Goal: Task Accomplishment & Management: Complete application form

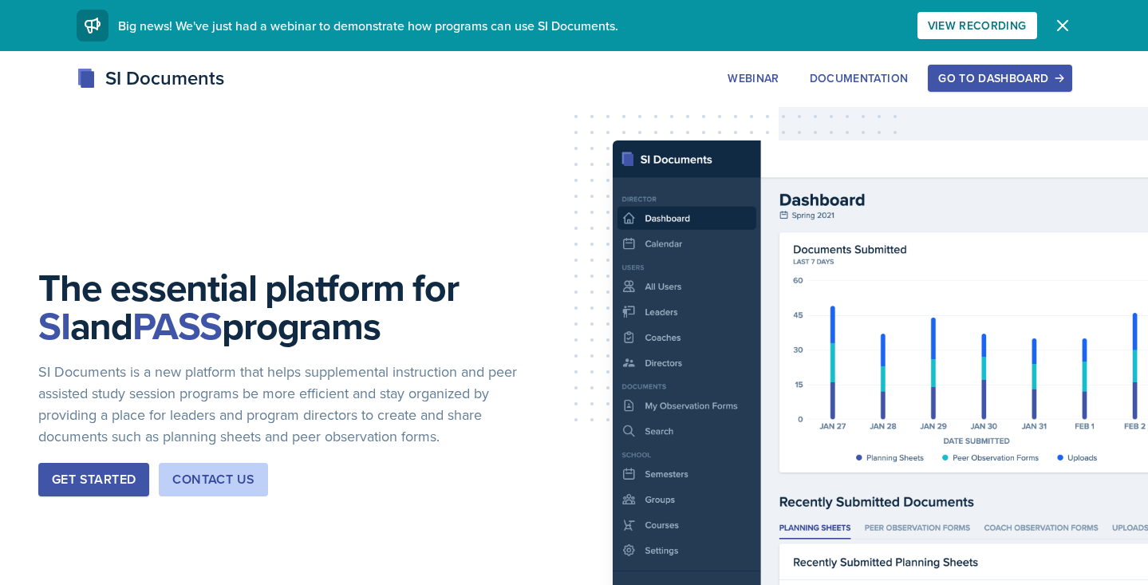
click at [975, 79] on div "Go to Dashboard" at bounding box center [1000, 78] width 123 height 13
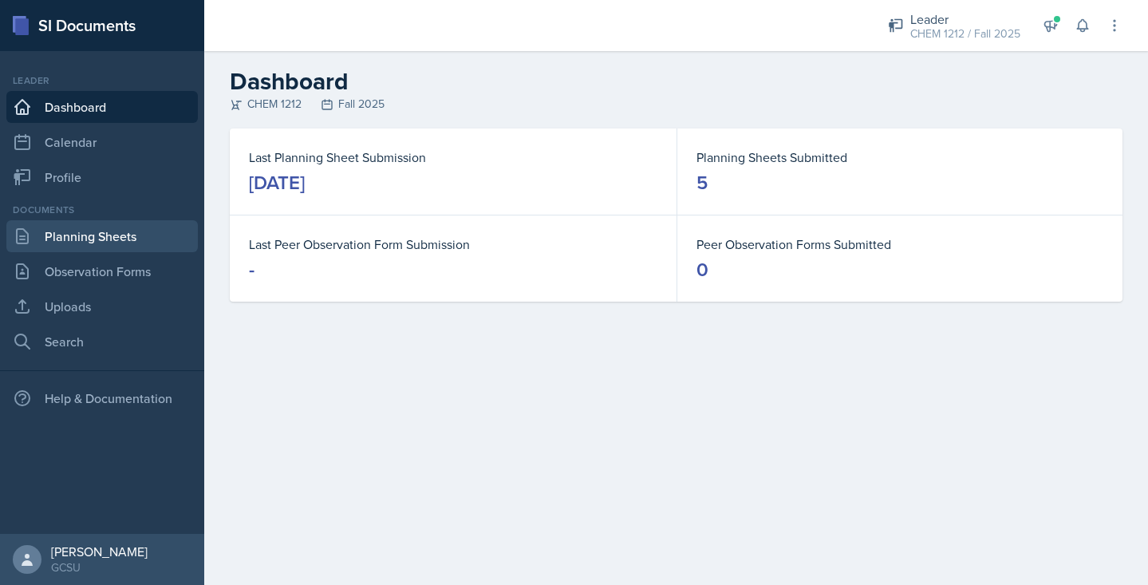
click at [81, 233] on link "Planning Sheets" at bounding box center [102, 236] width 192 height 32
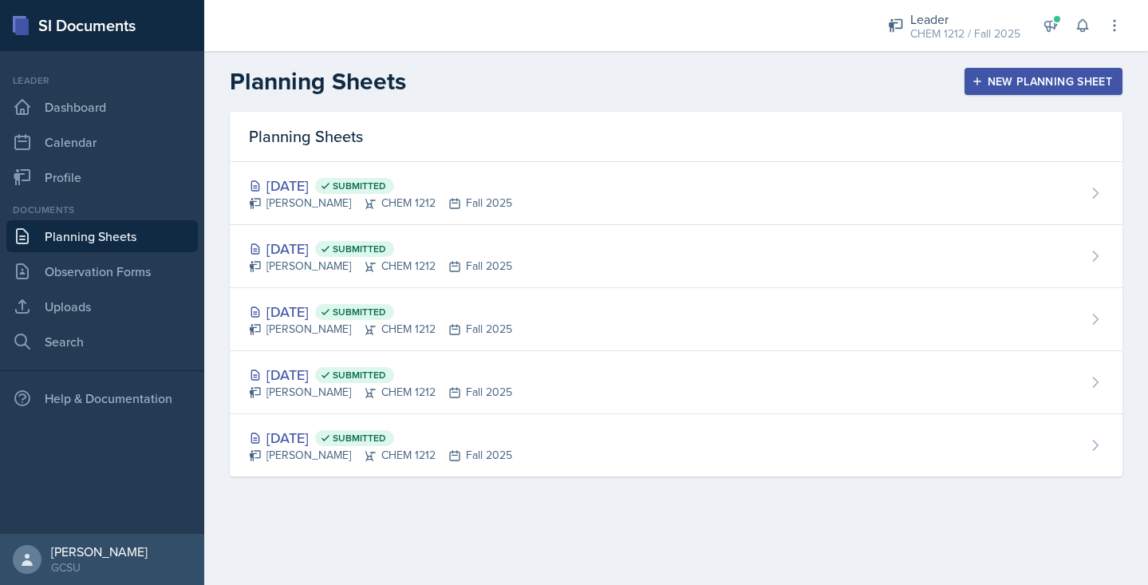
click at [996, 84] on div "New Planning Sheet" at bounding box center [1043, 81] width 137 height 13
click at [0, 0] on div at bounding box center [0, 0] width 0 height 0
click at [1004, 84] on div "New Planning Sheet" at bounding box center [1043, 81] width 137 height 13
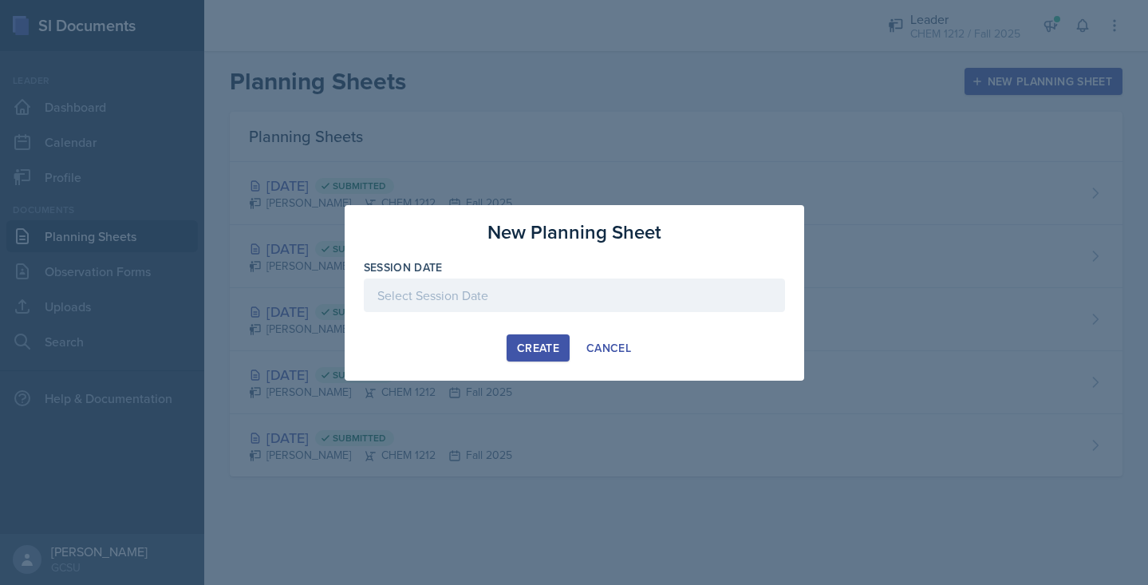
click at [582, 291] on div at bounding box center [574, 296] width 421 height 34
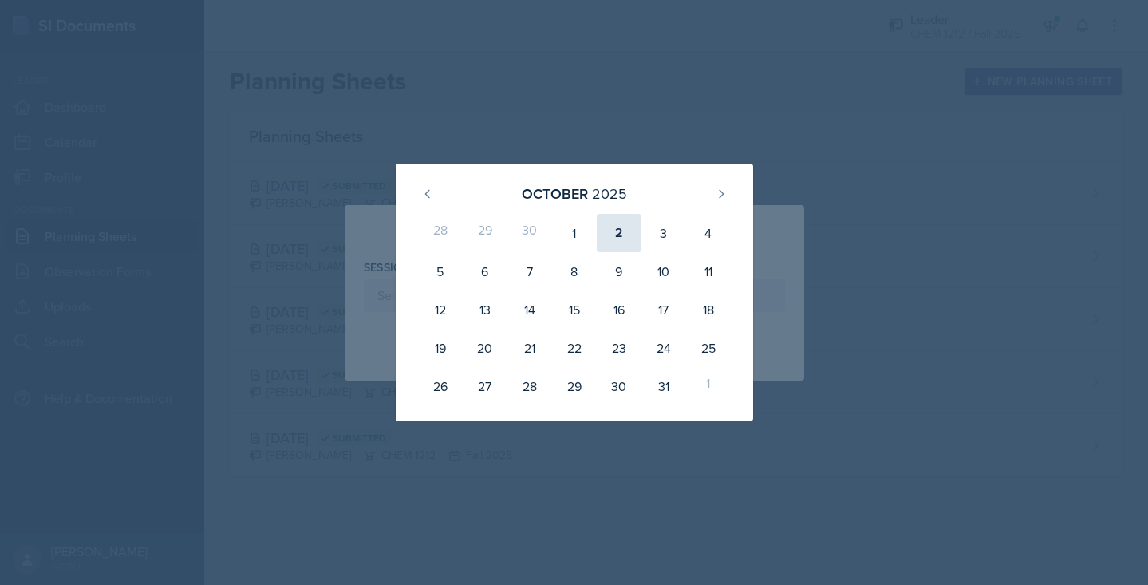
click at [616, 232] on div "2" at bounding box center [619, 233] width 45 height 38
type input "[DATE]"
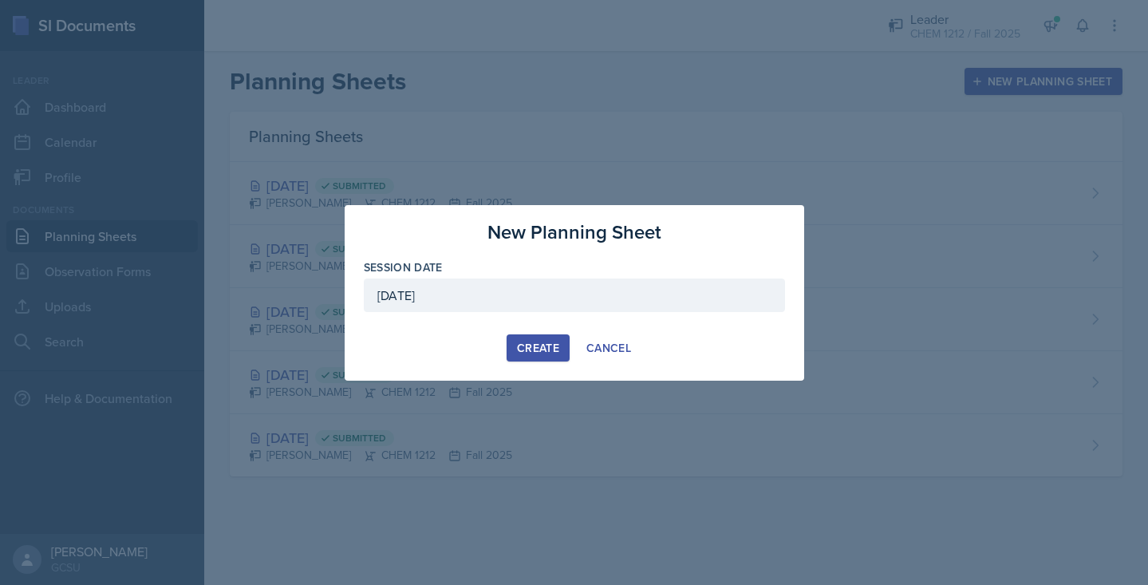
click at [518, 350] on div "Create" at bounding box center [538, 348] width 42 height 13
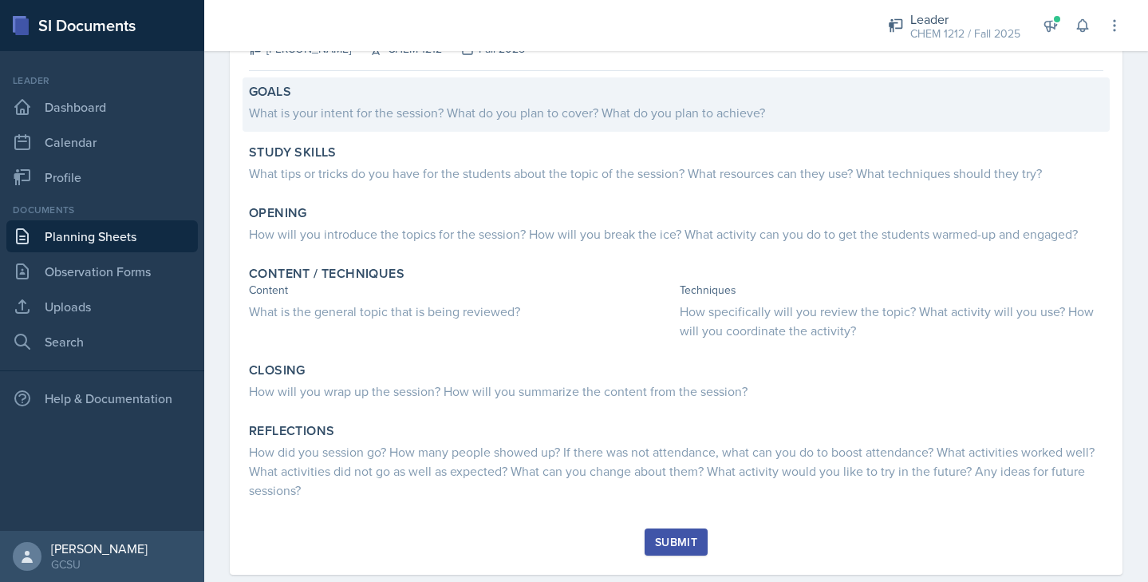
scroll to position [129, 0]
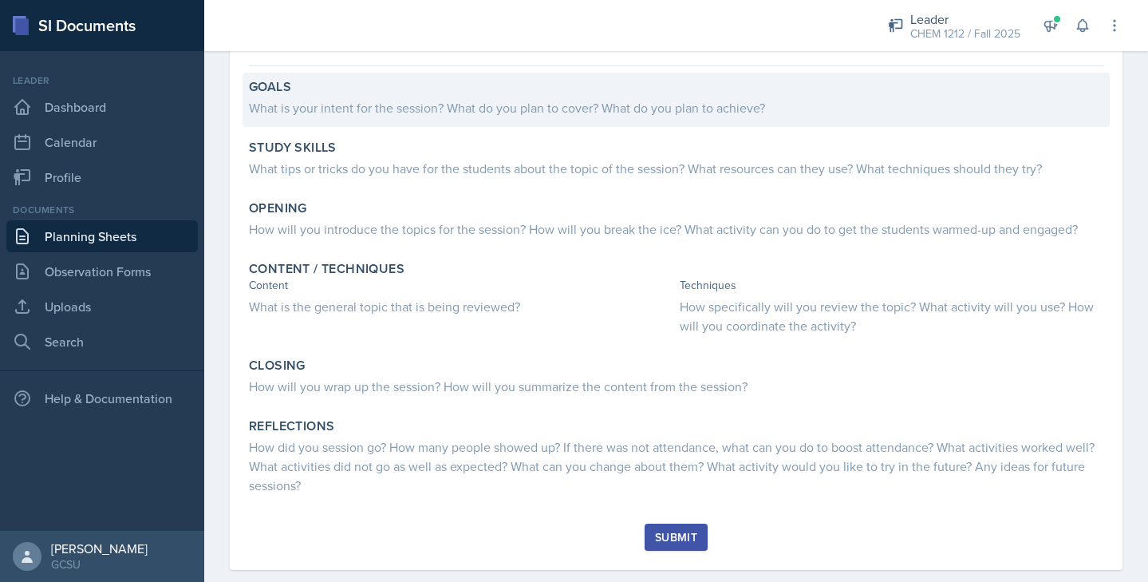
click at [353, 107] on div "What is your intent for the session? What do you plan to cover? What do you pla…" at bounding box center [676, 107] width 855 height 19
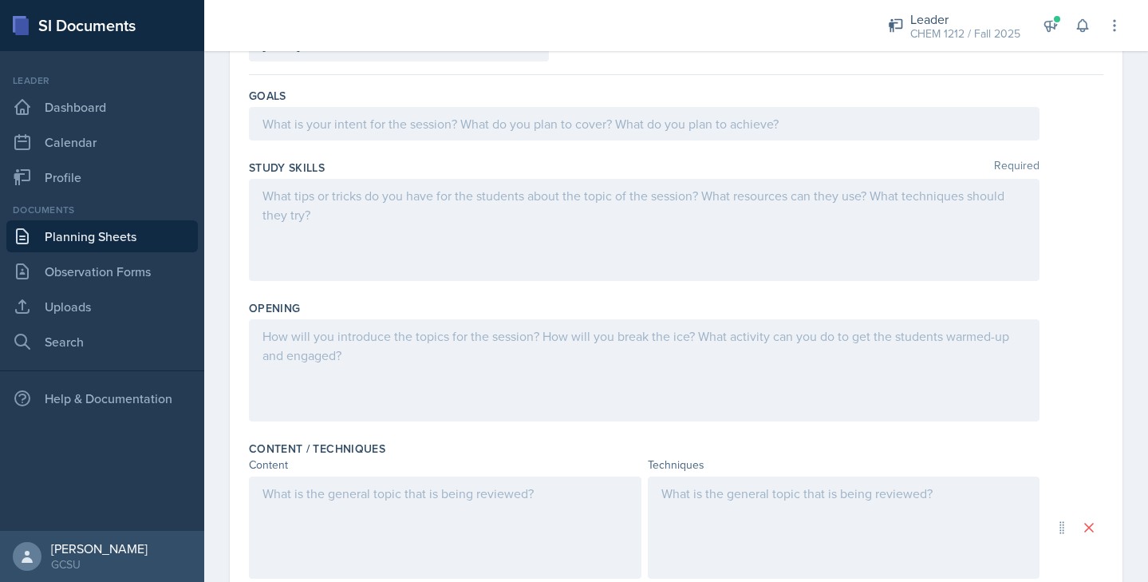
click at [338, 122] on div at bounding box center [644, 124] width 791 height 34
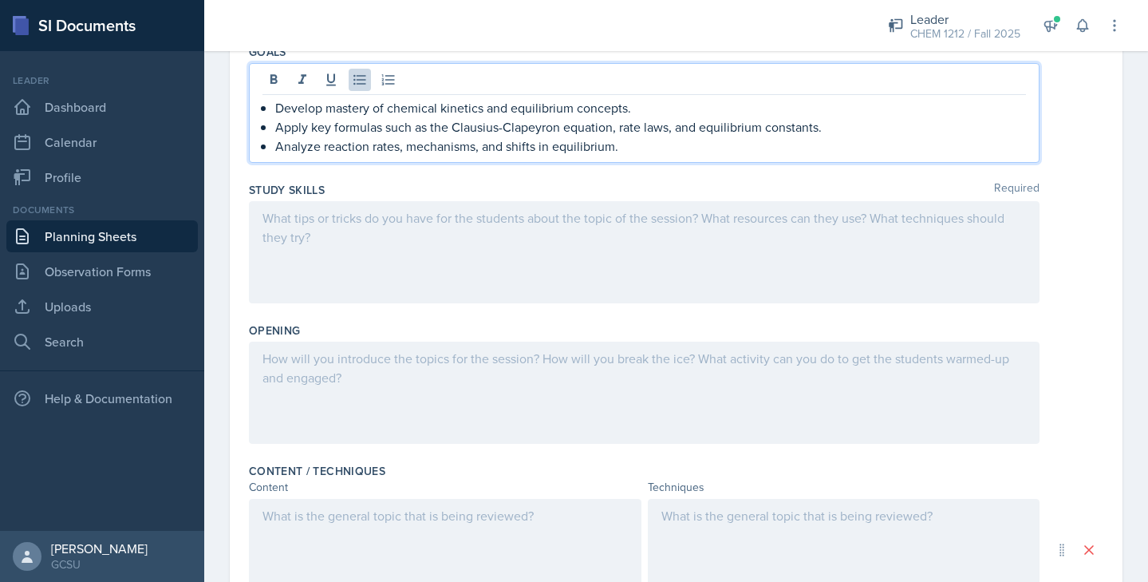
scroll to position [186, 0]
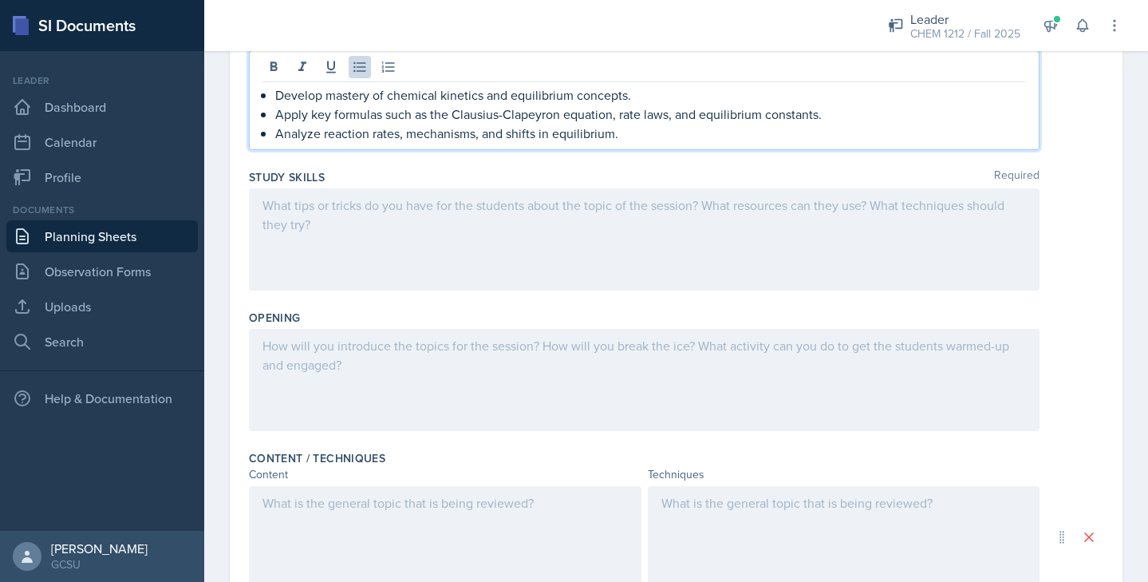
click at [404, 208] on div at bounding box center [644, 239] width 791 height 102
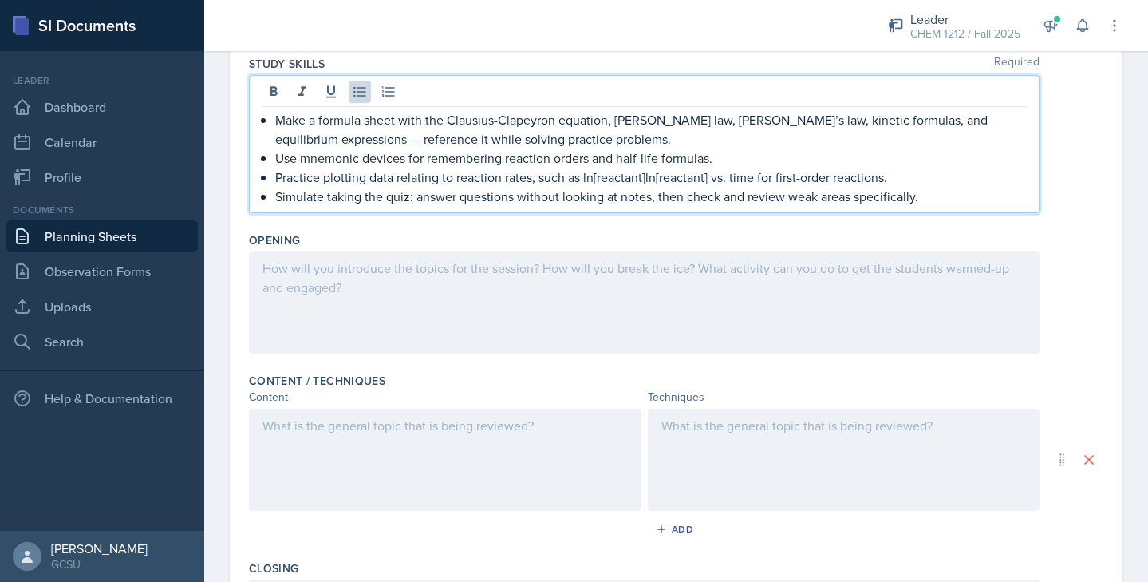
scroll to position [283, 0]
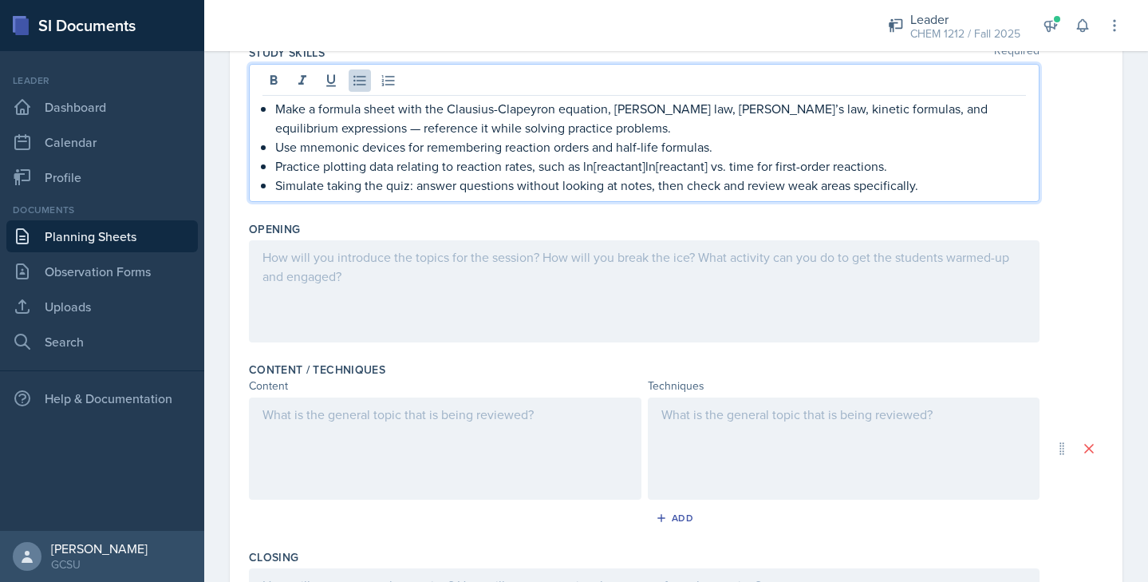
click at [334, 280] on div at bounding box center [644, 291] width 791 height 102
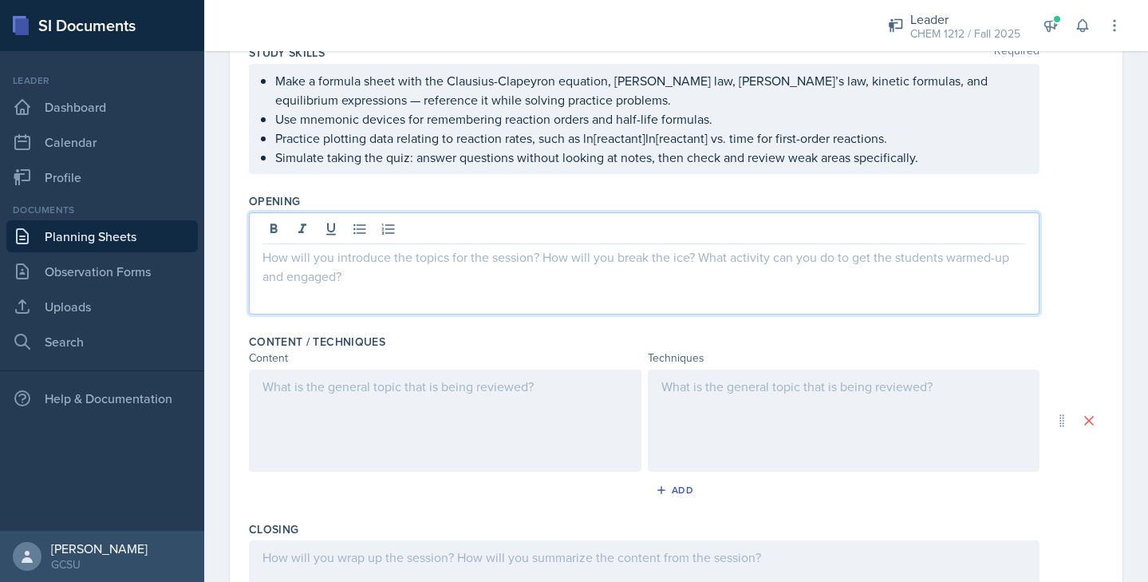
click at [385, 426] on div at bounding box center [445, 421] width 393 height 102
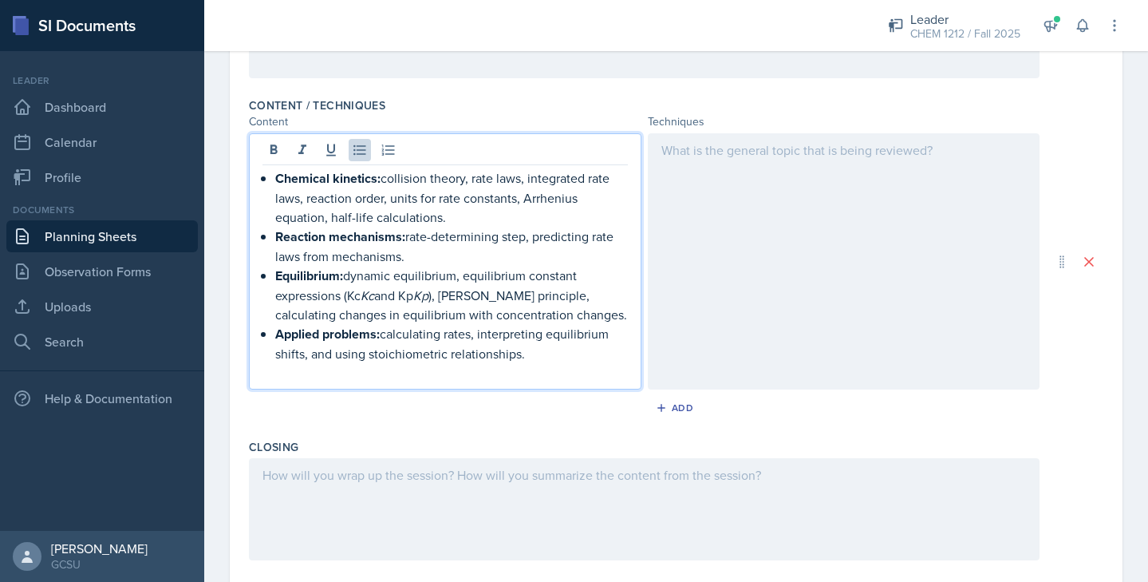
scroll to position [525, 0]
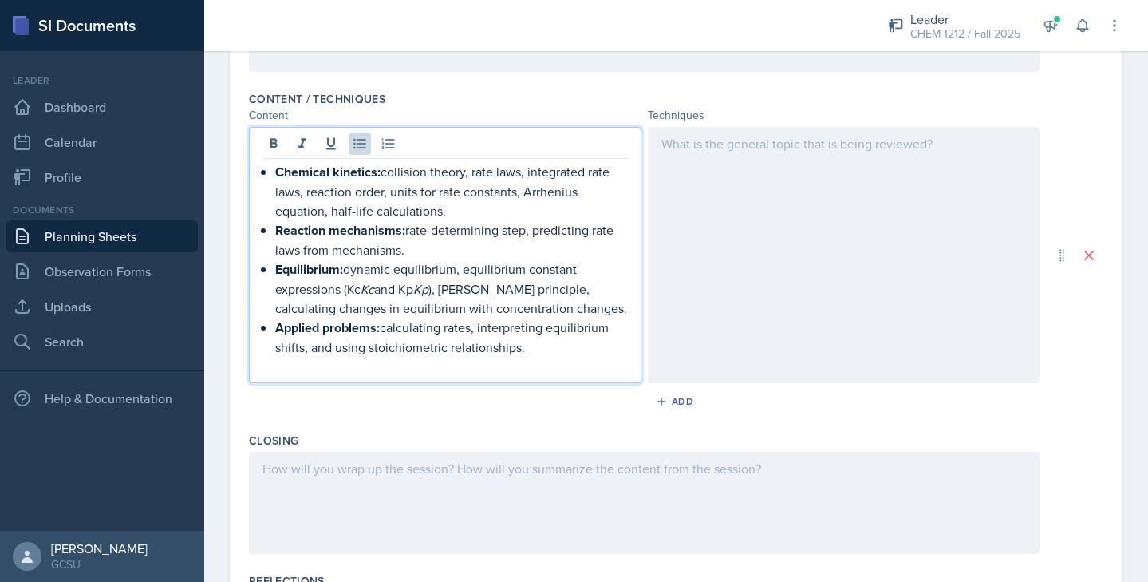
click at [790, 247] on div at bounding box center [844, 255] width 393 height 256
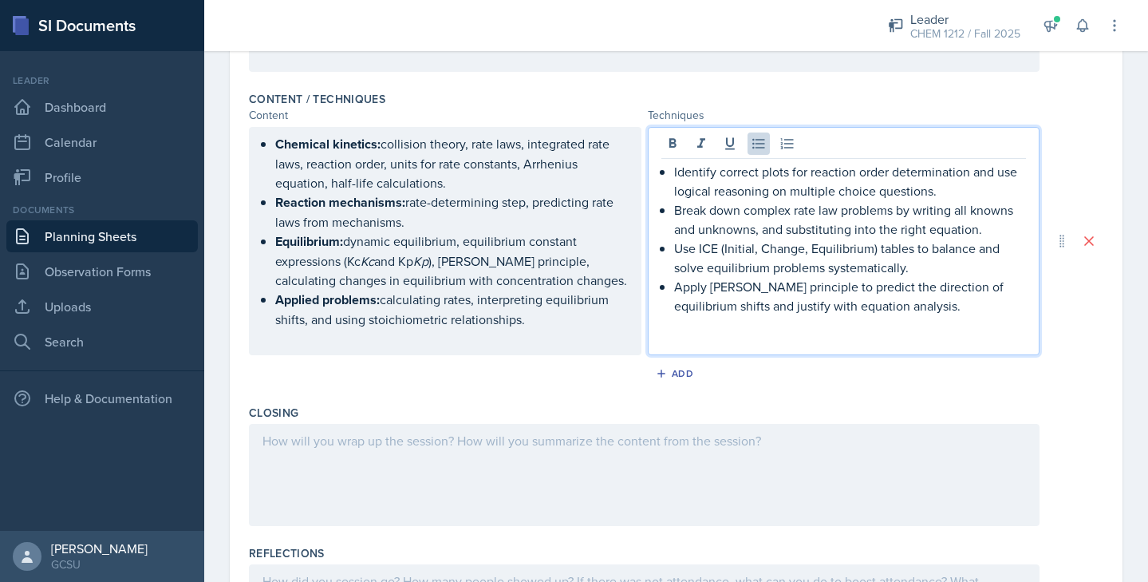
click at [872, 373] on div "Add" at bounding box center [676, 377] width 855 height 30
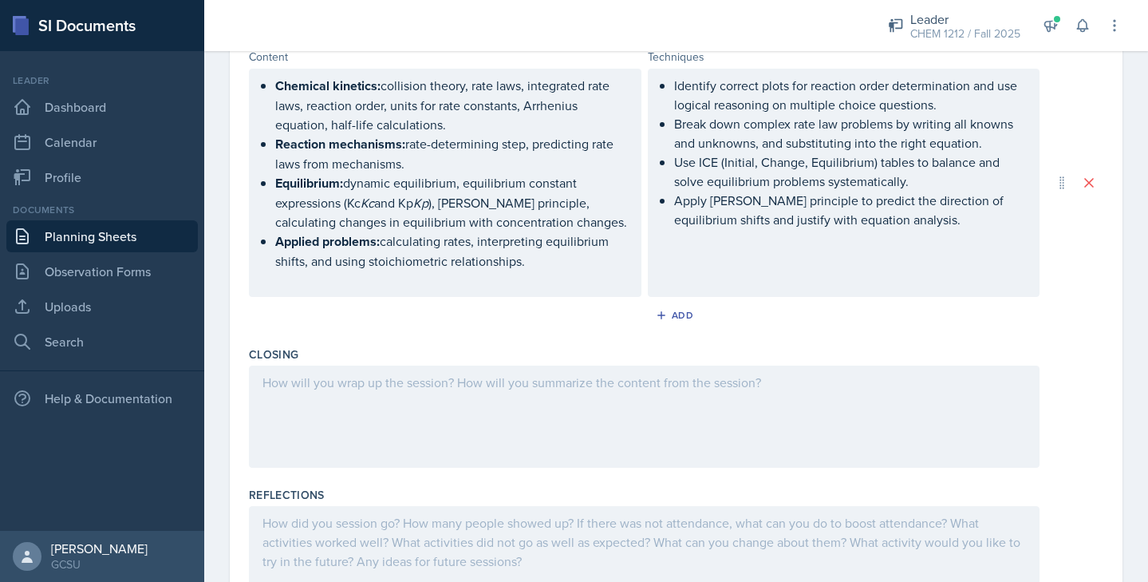
scroll to position [588, 0]
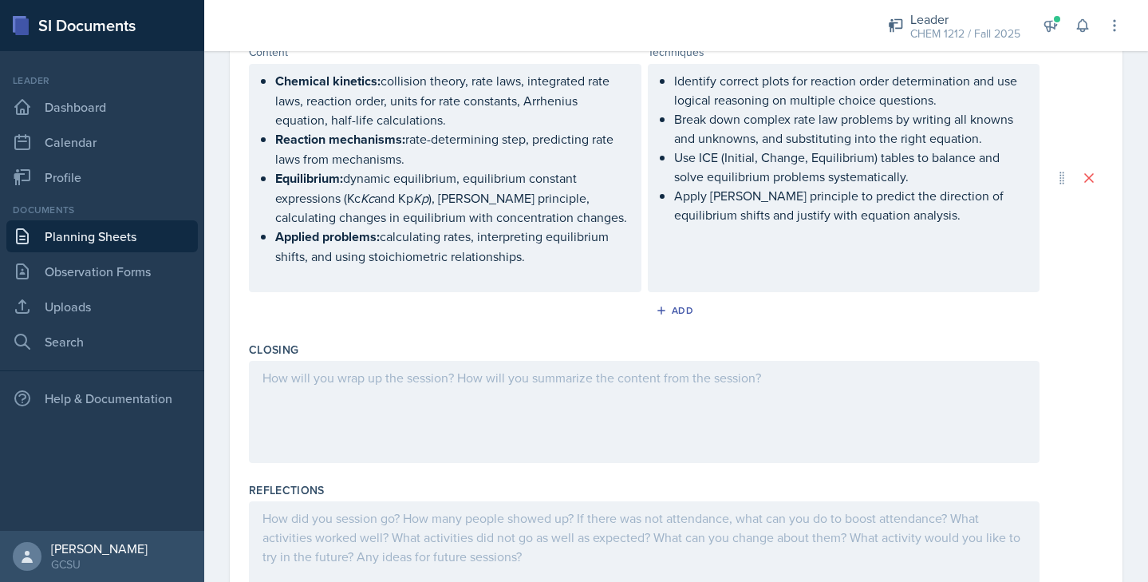
click at [976, 217] on p "Apply [PERSON_NAME] principle to predict the direction of equilibrium shifts an…" at bounding box center [850, 205] width 353 height 38
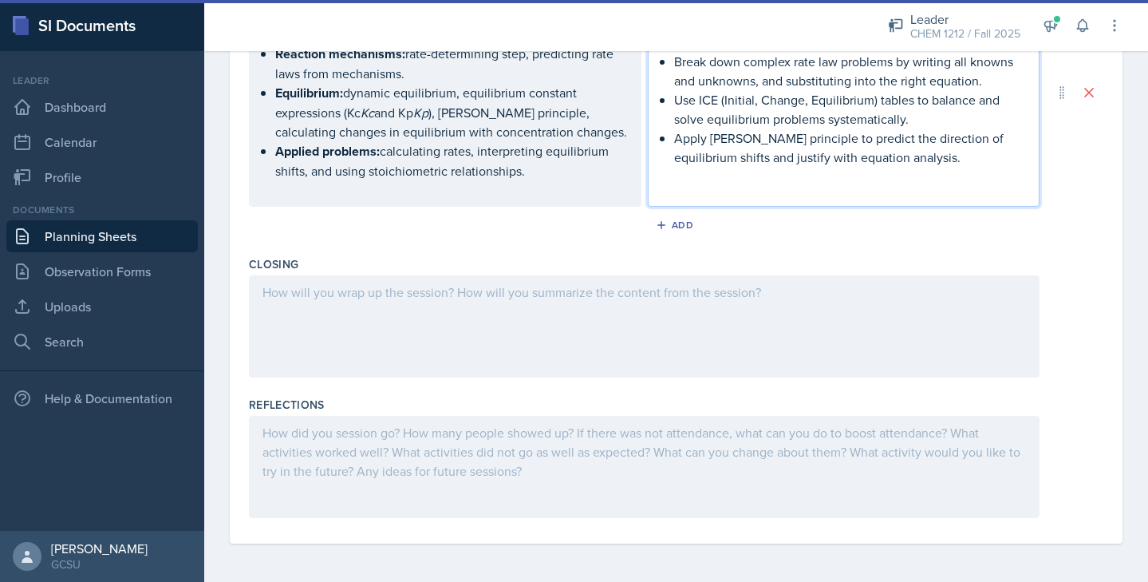
scroll to position [674, 0]
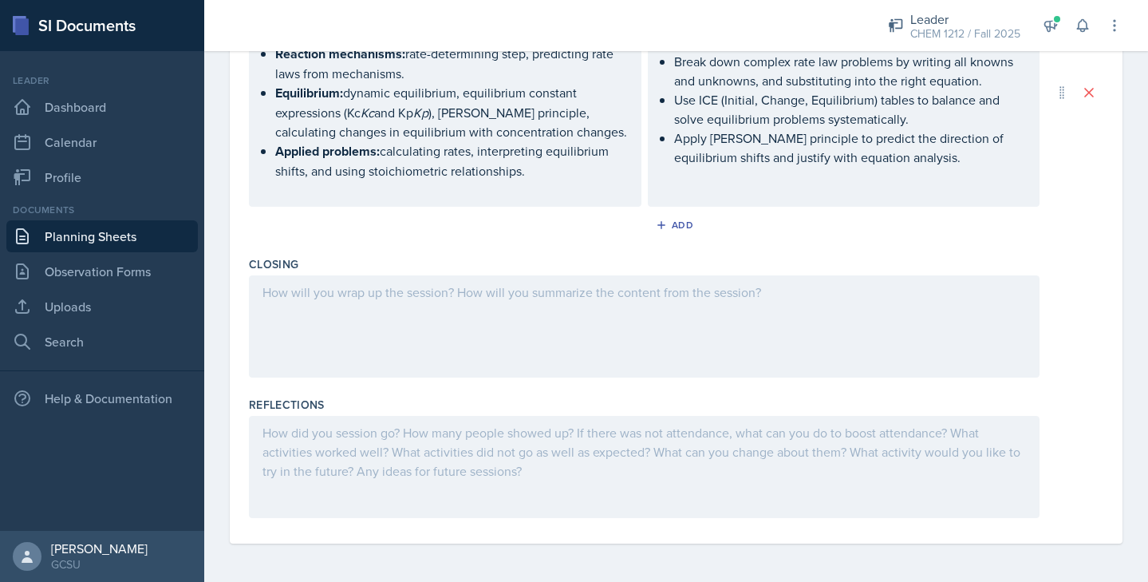
click at [385, 334] on div at bounding box center [644, 326] width 791 height 102
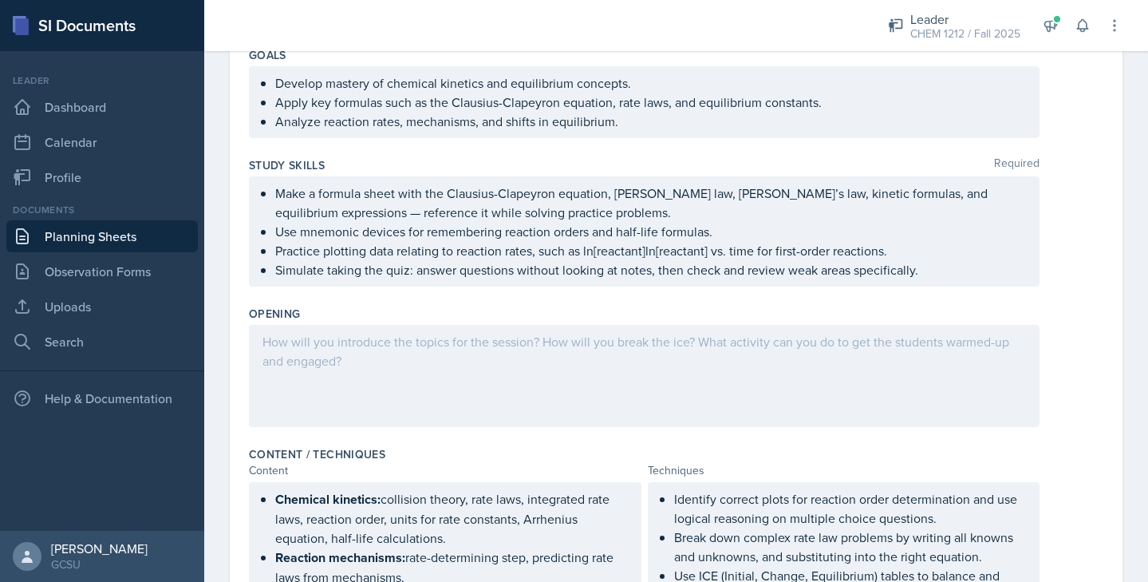
scroll to position [8, 0]
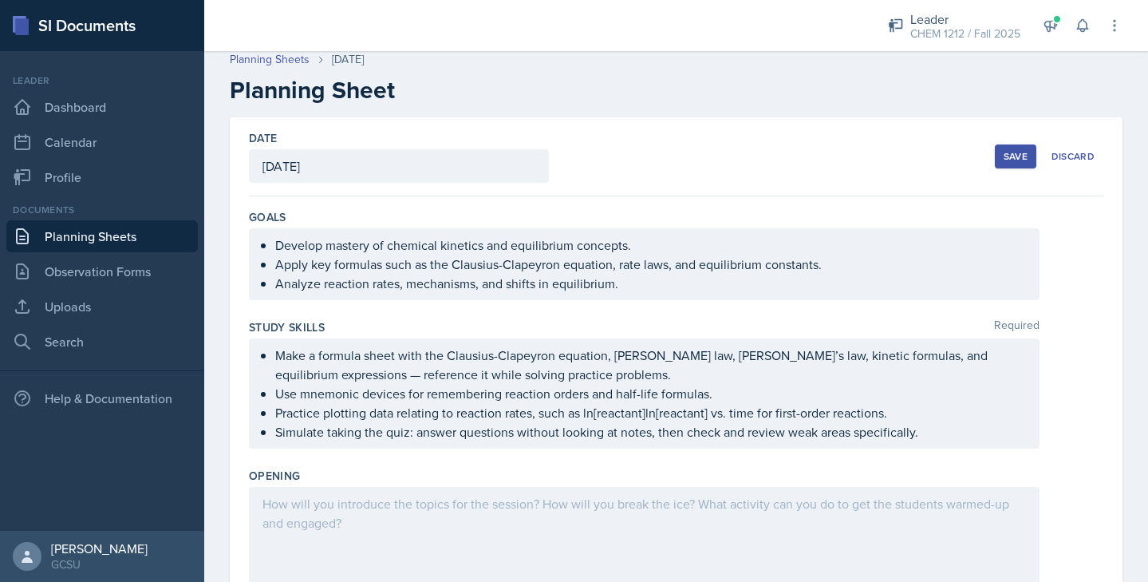
click at [276, 247] on div "Develop mastery of chemical kinetics and equilibrium concepts. Apply key formul…" at bounding box center [644, 264] width 791 height 72
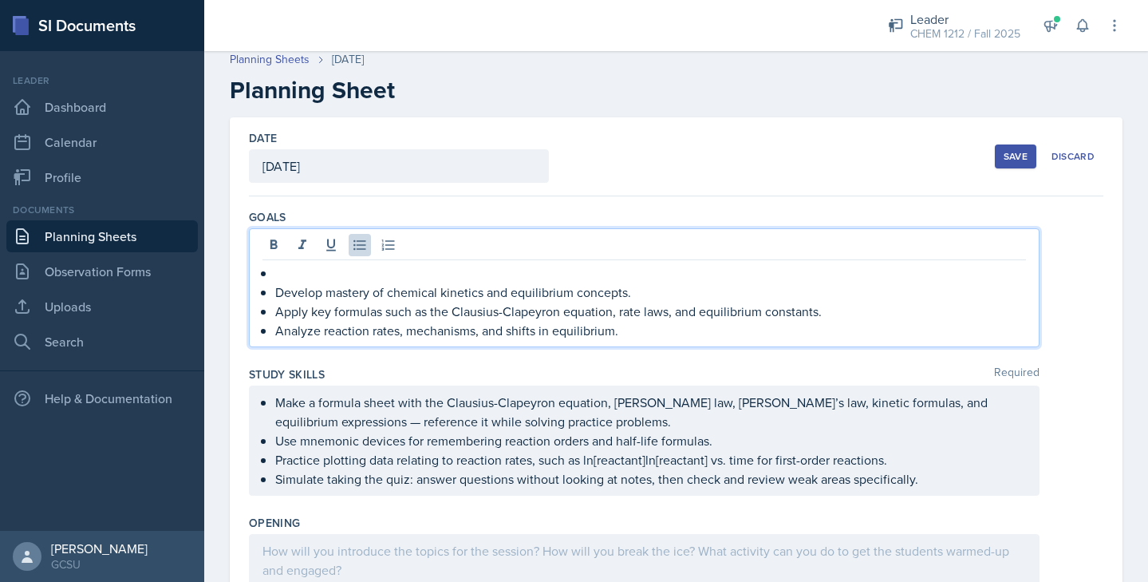
click at [282, 279] on p at bounding box center [650, 272] width 751 height 19
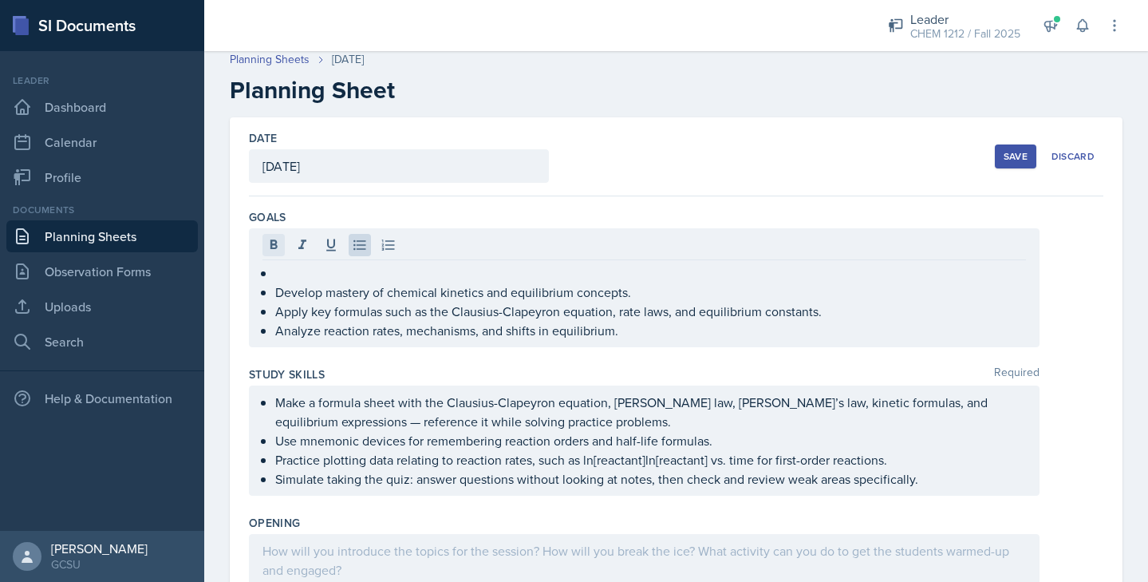
click at [273, 243] on icon at bounding box center [274, 245] width 16 height 16
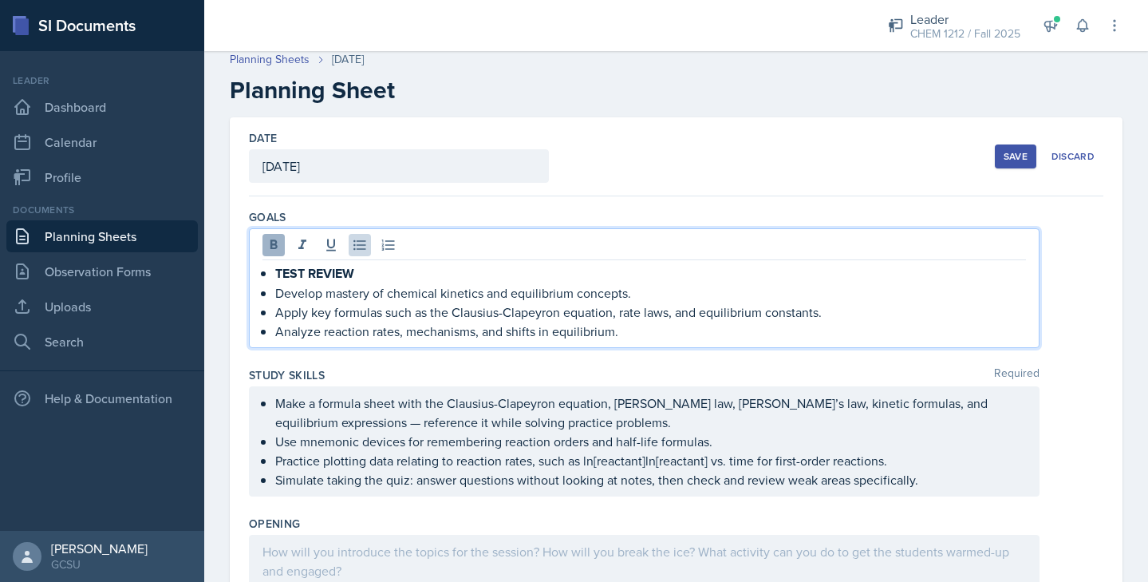
click at [268, 242] on icon at bounding box center [274, 245] width 16 height 16
click at [677, 263] on div "TEST REVIEW Develop mastery of chemical kinetics and equilibrium concepts. Appl…" at bounding box center [644, 288] width 791 height 120
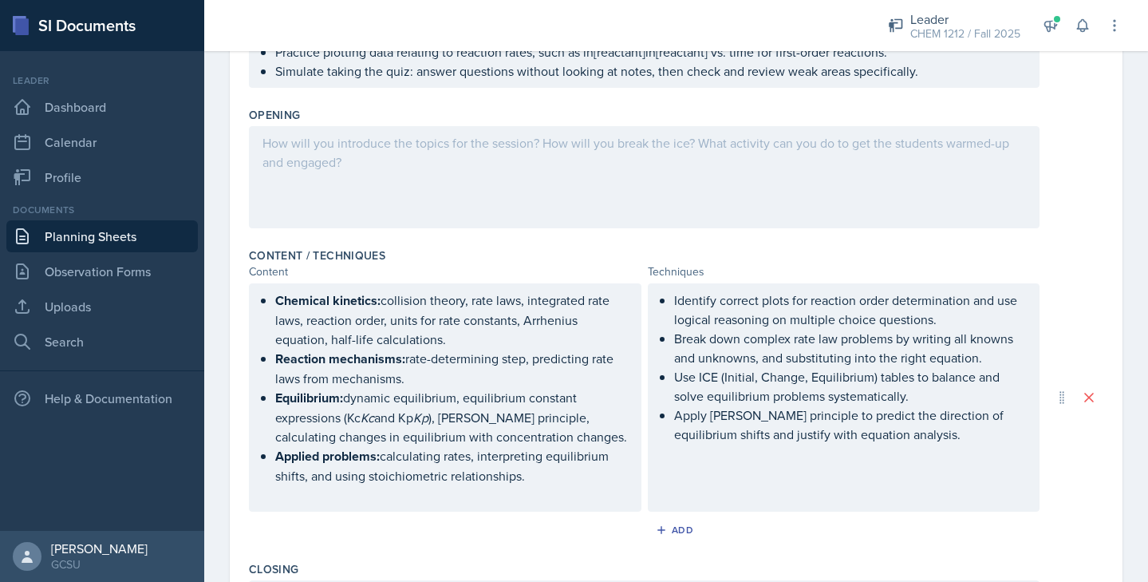
scroll to position [404, 0]
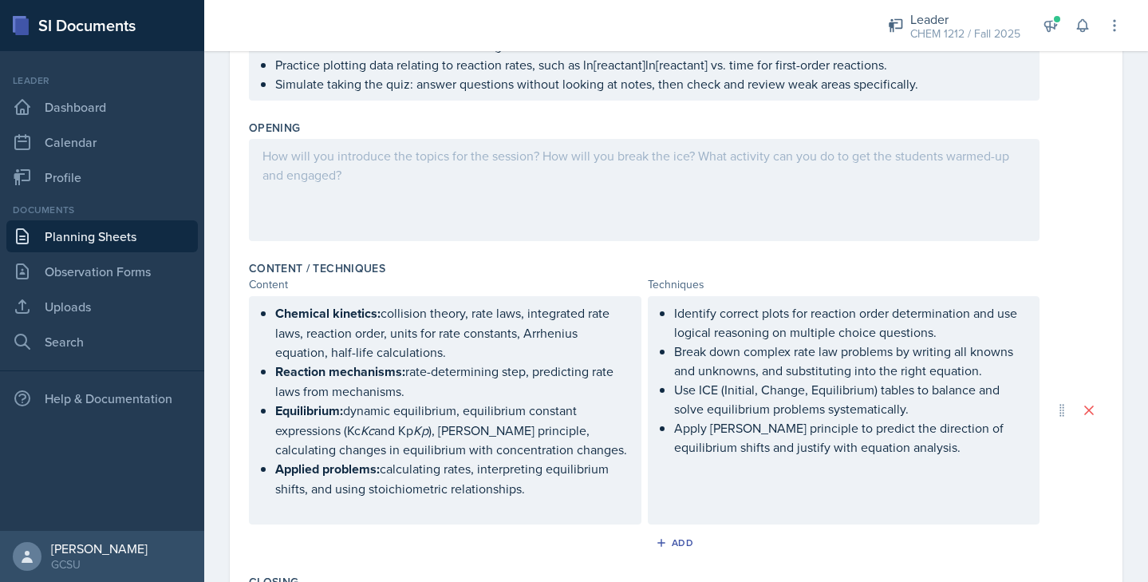
click at [460, 204] on div at bounding box center [644, 190] width 791 height 102
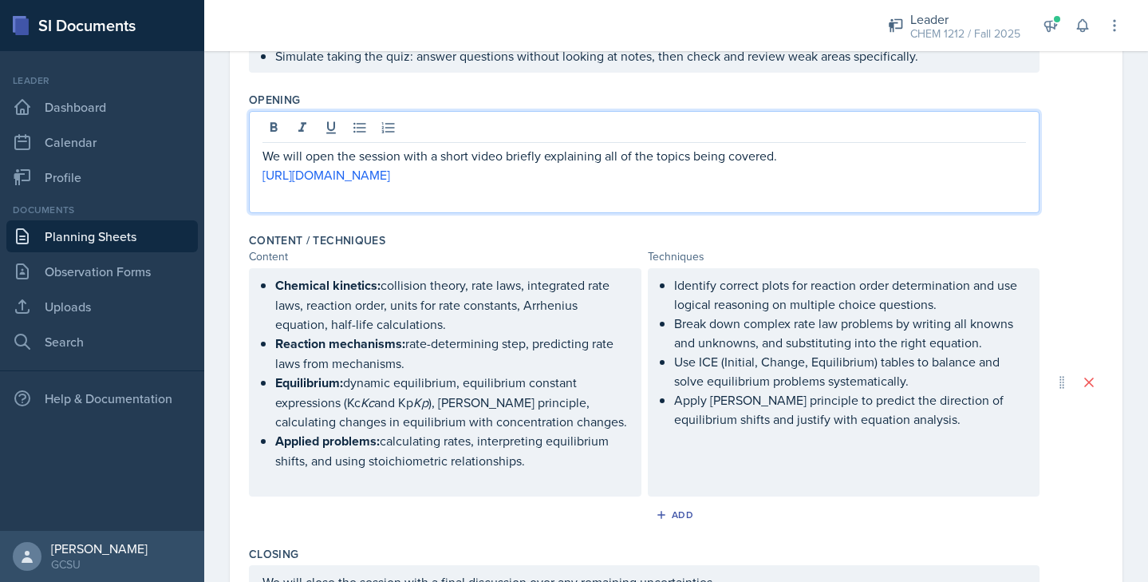
click at [1121, 200] on div "Date [DATE] [DATE] 28 29 30 1 2 3 4 5 6 7 8 9 10 11 12 13 14 15 16 17 18 19 20 …" at bounding box center [676, 277] width 893 height 1112
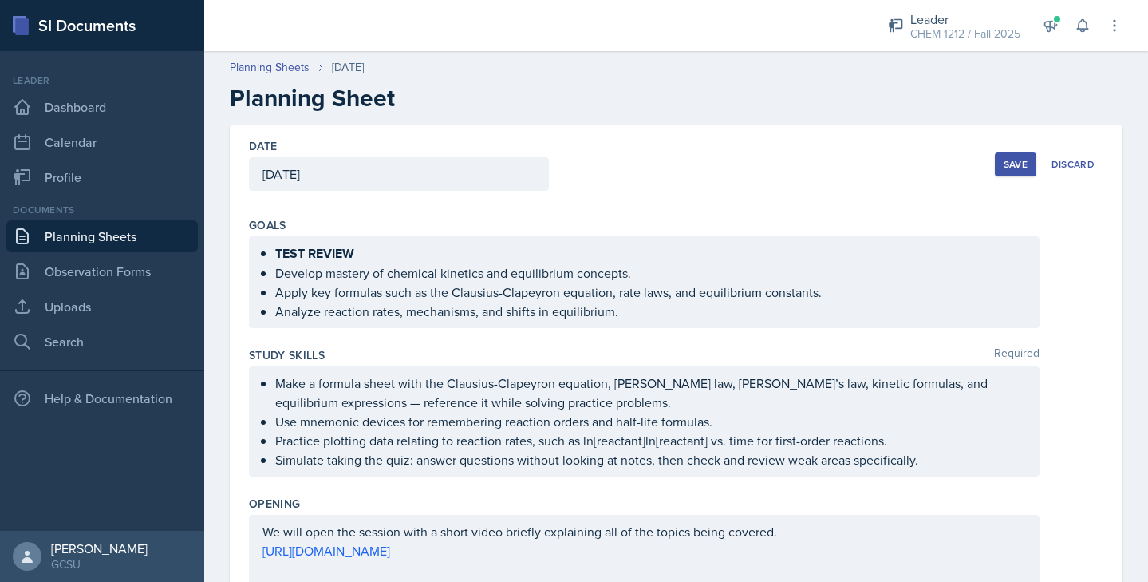
scroll to position [0, 0]
click at [1008, 165] on div "Save" at bounding box center [1016, 164] width 24 height 13
